Goal: Find specific page/section: Find specific page/section

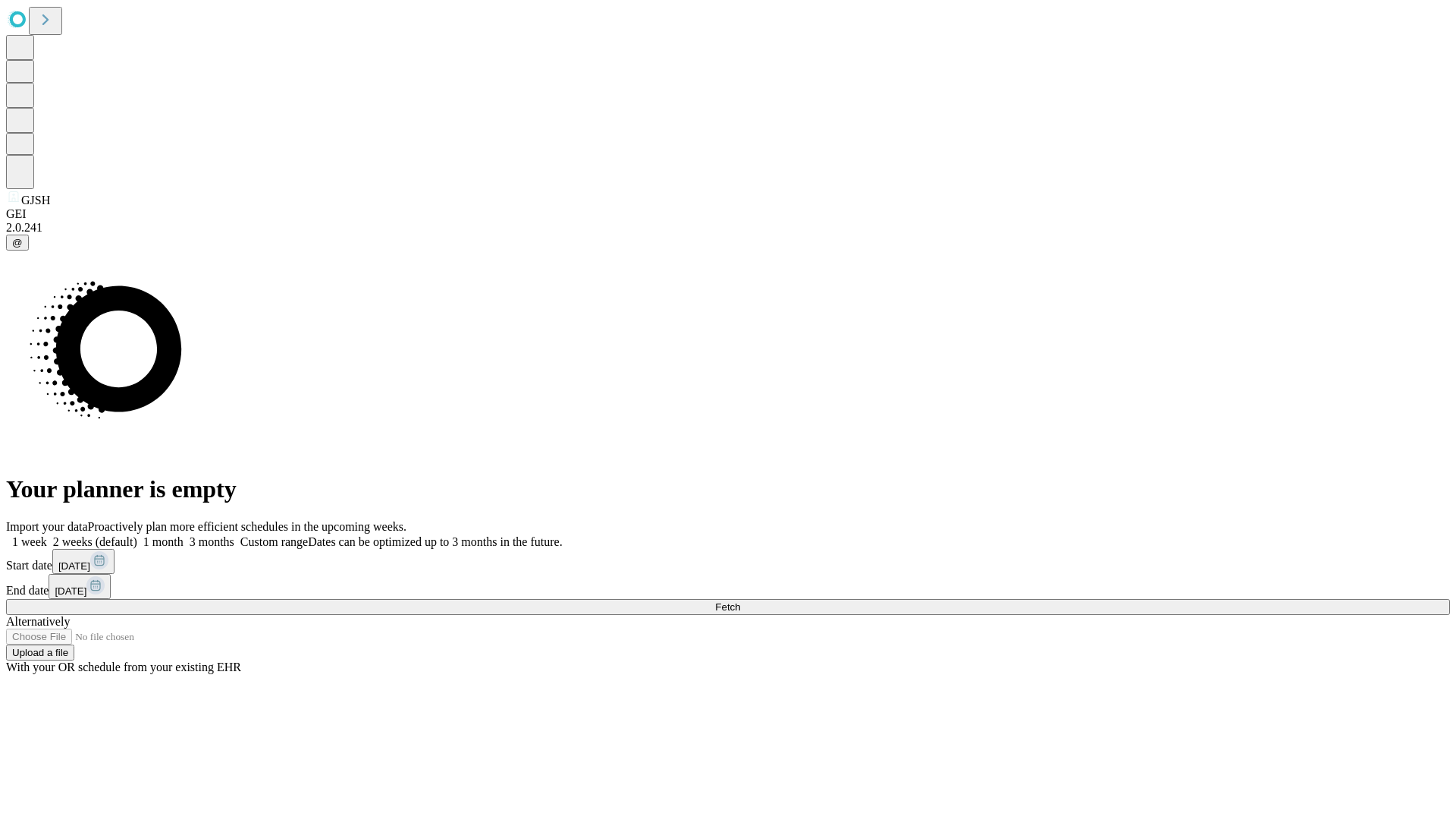
click at [740, 602] on span "Fetch" at bounding box center [728, 607] width 25 height 12
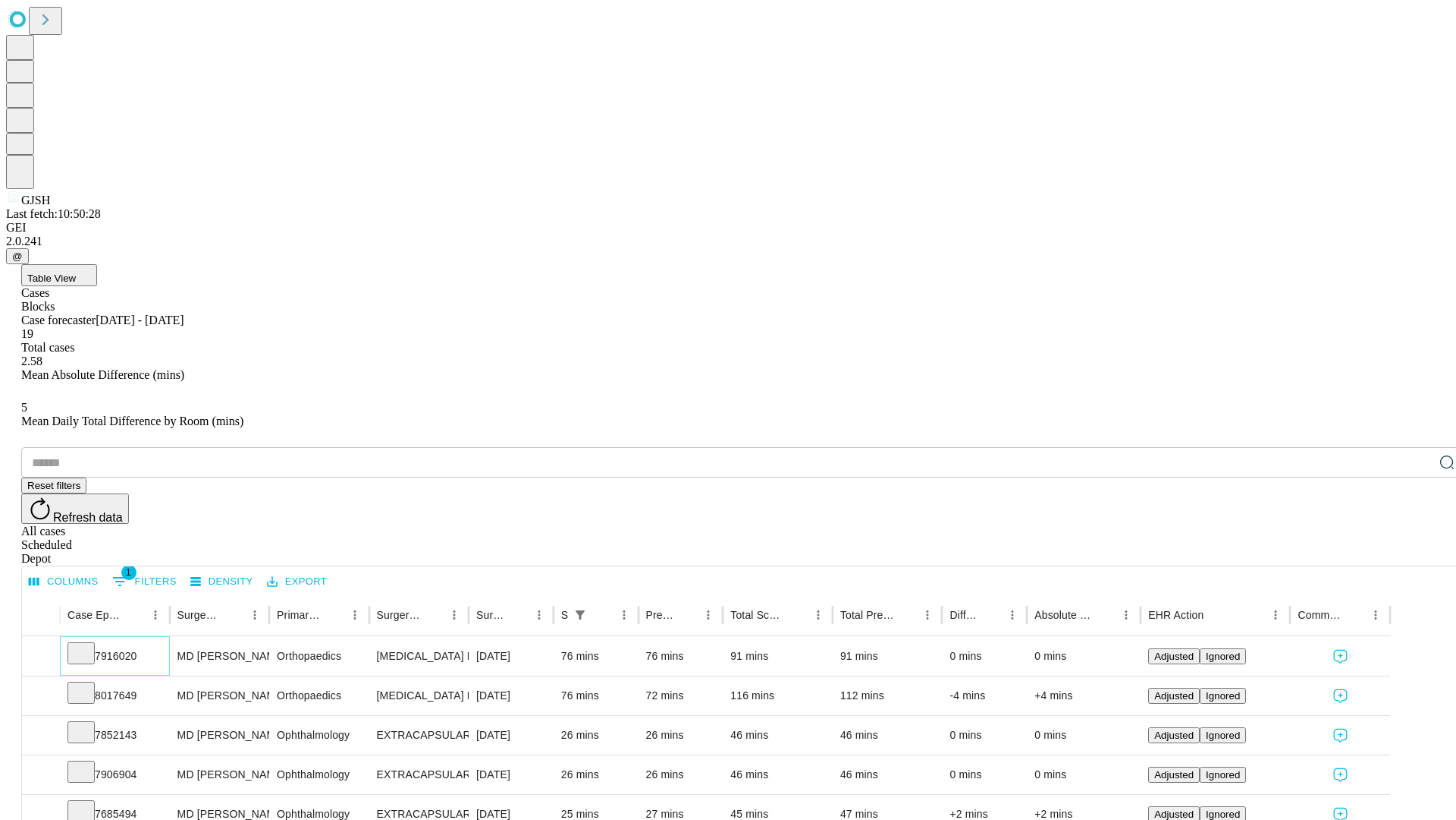
click at [89, 645] on icon at bounding box center [80, 651] width 15 height 15
